Goal: Check status: Check status

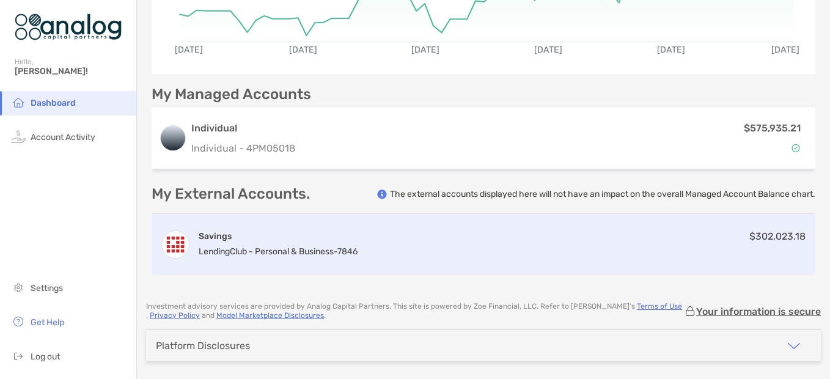
scroll to position [245, 0]
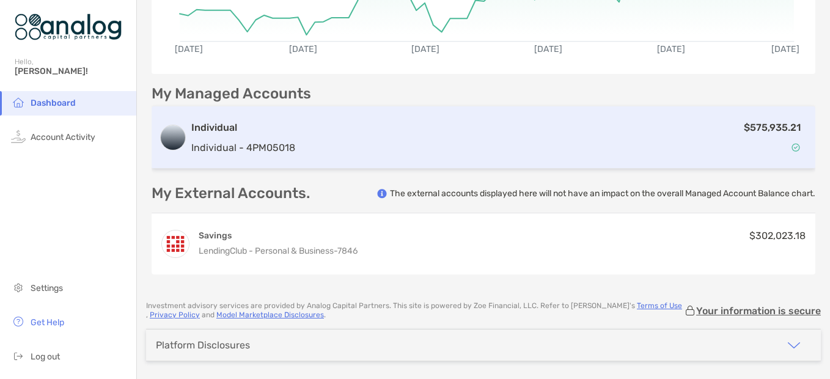
click at [238, 125] on h3 "Individual" at bounding box center [243, 127] width 104 height 15
